Goal: Information Seeking & Learning: Learn about a topic

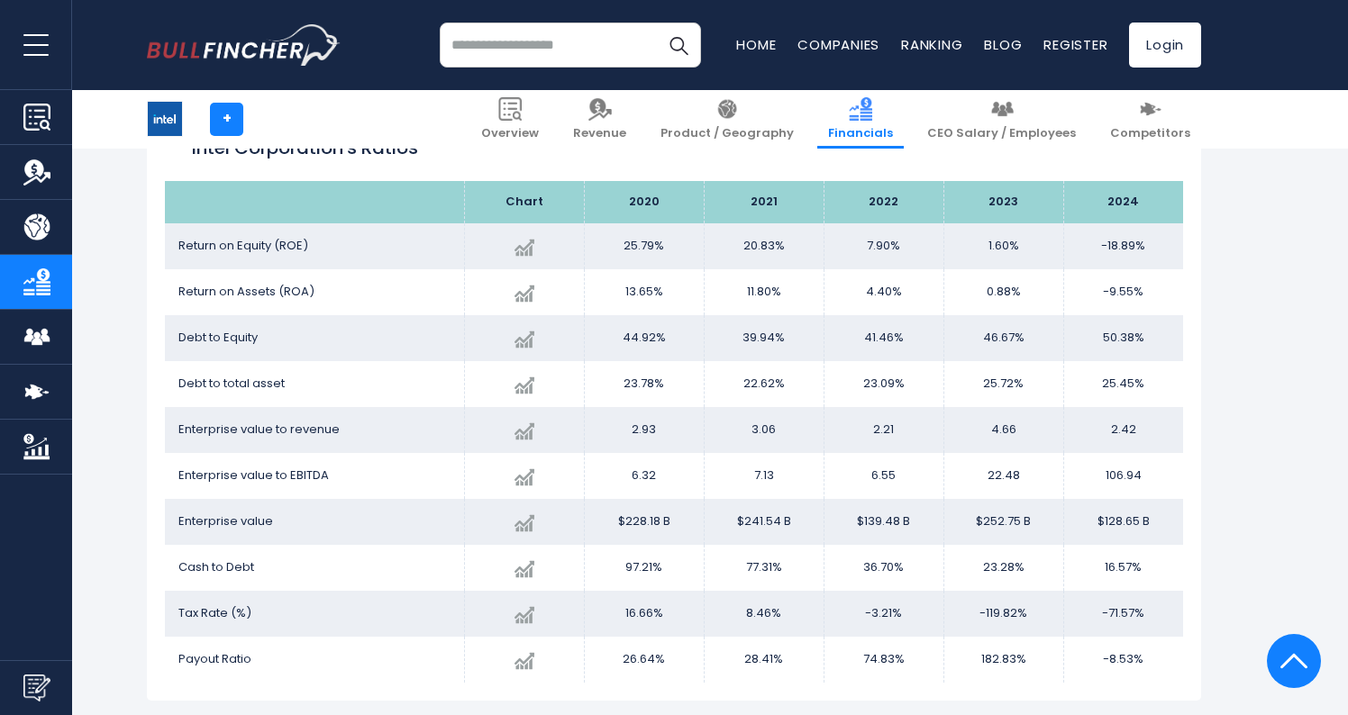
scroll to position [2314, 0]
